Goal: Information Seeking & Learning: Learn about a topic

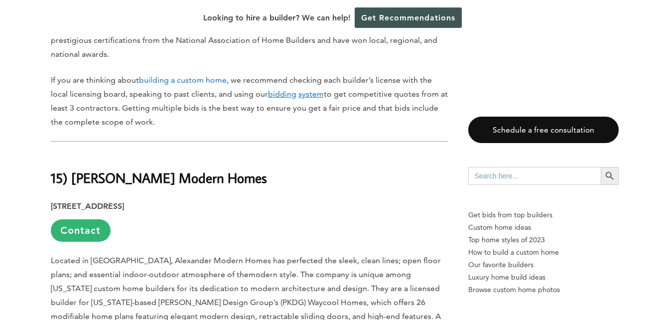
scroll to position [561, 0]
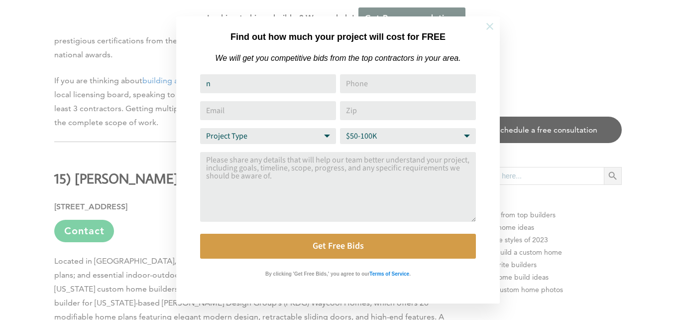
type input "n"
click at [489, 25] on icon at bounding box center [490, 26] width 7 height 7
click at [491, 27] on icon at bounding box center [490, 26] width 7 height 7
click at [548, 36] on div "Find out how much your project will cost for FREE We will get you competitive b…" at bounding box center [338, 160] width 676 height 320
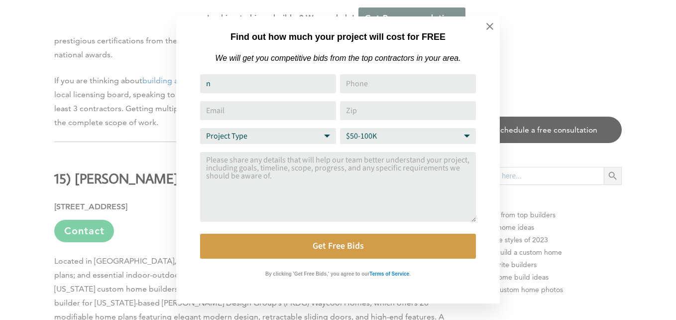
click at [489, 24] on div "Looking to hire a builder? We can help! Get Recommendations" at bounding box center [338, 18] width 676 height 36
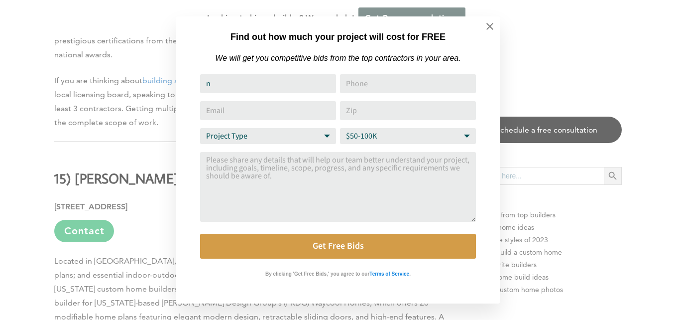
click at [489, 24] on div "Looking to hire a builder? We can help! Get Recommendations" at bounding box center [338, 18] width 676 height 36
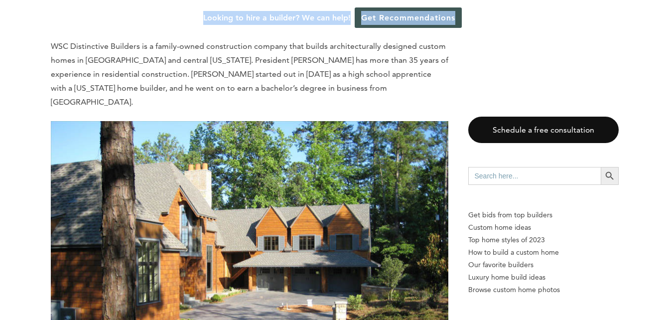
scroll to position [8397, 0]
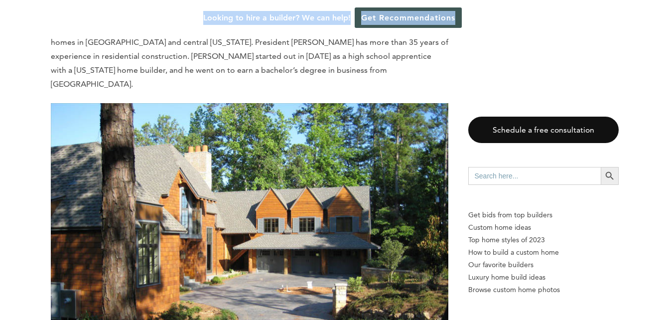
click at [309, 111] on img at bounding box center [249, 252] width 397 height 298
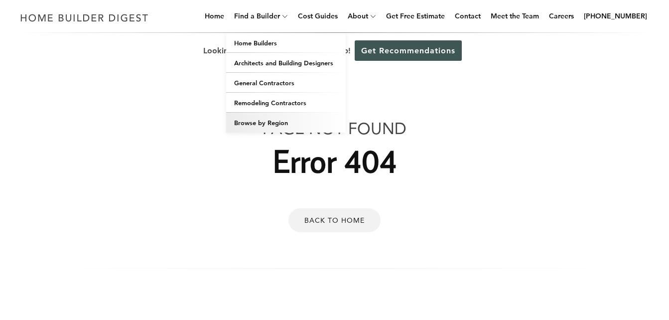
click at [271, 122] on link "Browse by Region" at bounding box center [286, 123] width 120 height 20
